Goal: Task Accomplishment & Management: Use online tool/utility

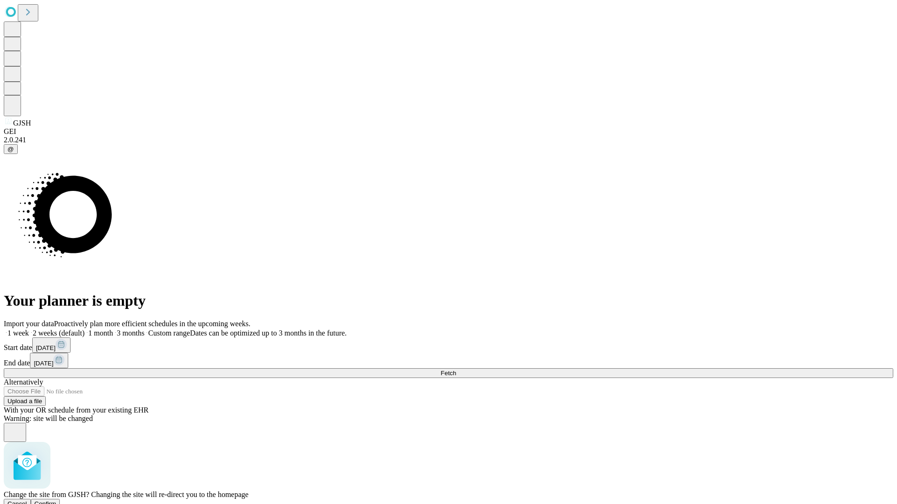
click at [57, 501] on span "Confirm" at bounding box center [46, 504] width 22 height 7
click at [113, 329] on label "1 month" at bounding box center [99, 333] width 28 height 8
click at [456, 370] on span "Fetch" at bounding box center [447, 373] width 15 height 7
